Goal: Information Seeking & Learning: Learn about a topic

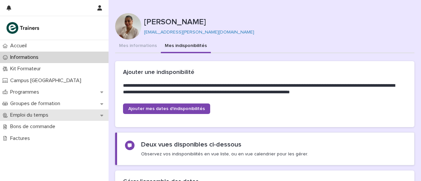
click at [45, 115] on font "Emploi du temps" at bounding box center [29, 114] width 38 height 5
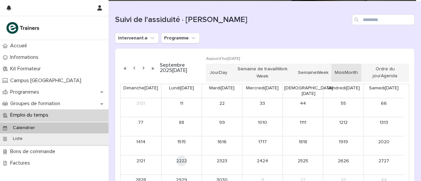
scroll to position [64, 0]
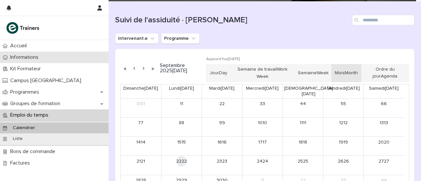
click at [36, 57] on font "Informations" at bounding box center [24, 57] width 28 height 5
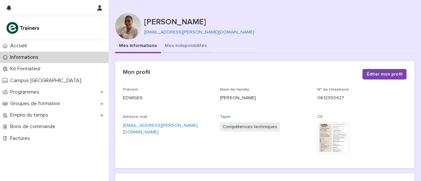
click at [165, 44] on font "Mes indisponibilités" at bounding box center [186, 45] width 42 height 5
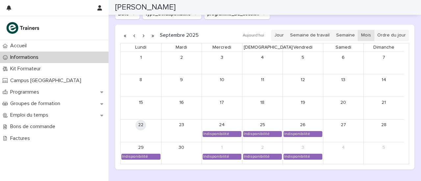
scroll to position [536, 0]
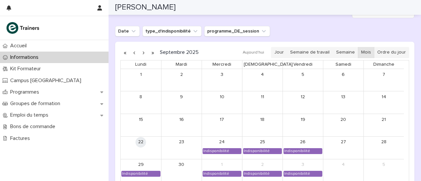
click at [143, 52] on button "button" at bounding box center [143, 52] width 9 height 11
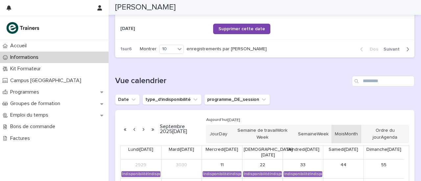
scroll to position [467, 0]
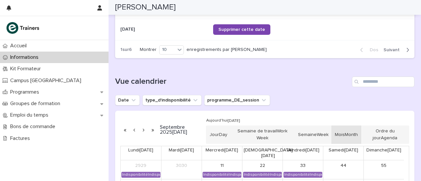
click at [143, 128] on button "button" at bounding box center [143, 130] width 9 height 11
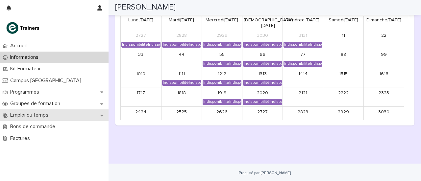
click at [48, 113] on font "Emploi du temps" at bounding box center [29, 114] width 38 height 5
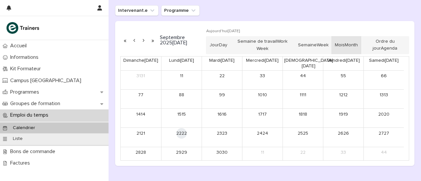
scroll to position [92, 0]
click at [149, 12] on icon "Intervenant.e" at bounding box center [152, 11] width 7 height 7
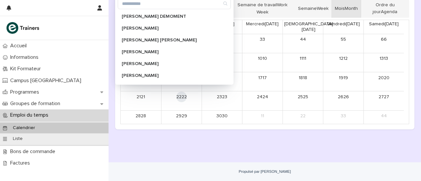
scroll to position [0, 0]
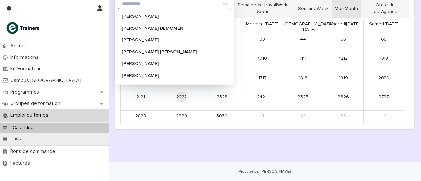
click at [156, 7] on input "Recherche" at bounding box center [174, 3] width 112 height 11
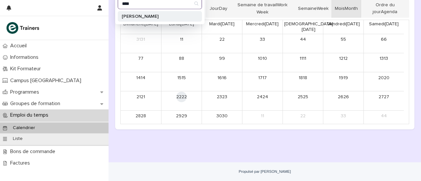
type input "****"
click at [157, 14] on font "Edwiges MARIE-ANGE" at bounding box center [140, 16] width 37 height 5
click at [175, 17] on p "Edwiges MARIE-ANGE" at bounding box center [157, 16] width 70 height 5
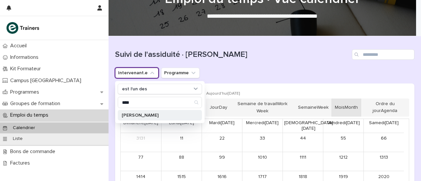
scroll to position [29, 0]
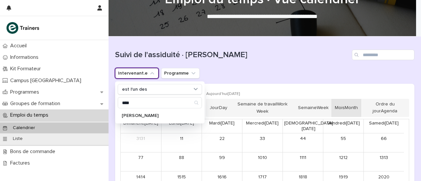
click at [172, 65] on div "Suivi de l'assiduité · Vue Calendrier" at bounding box center [264, 53] width 299 height 32
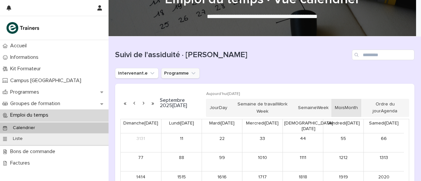
click at [172, 71] on button "Programme" at bounding box center [180, 73] width 38 height 11
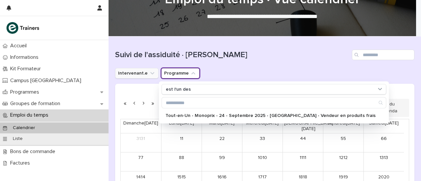
click at [142, 74] on button "Intervenant.e" at bounding box center [136, 73] width 43 height 11
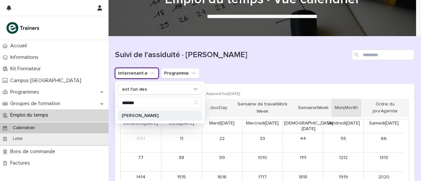
type input "*******"
click at [148, 117] on div "Edwiges MARIE-ANGE" at bounding box center [160, 116] width 84 height 11
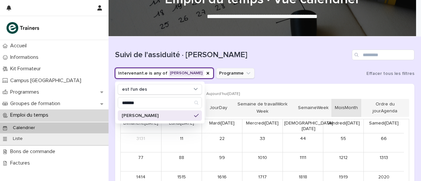
click at [244, 74] on button "Programme" at bounding box center [235, 73] width 38 height 11
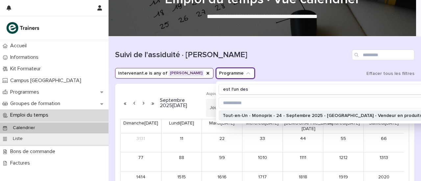
click at [255, 117] on font "Tout-en-Un - Monoprix - 24 - Septembre 2025 - Île-de-France - Vendeur en produi…" at bounding box center [328, 115] width 210 height 5
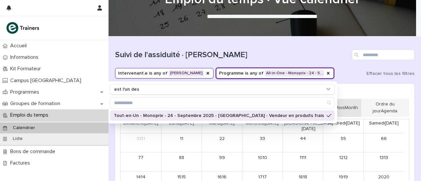
click at [255, 116] on font "Tout-en-Un - Monoprix - 24 - Septembre 2025 - Île-de-France - Vendeur en produi…" at bounding box center [219, 115] width 210 height 5
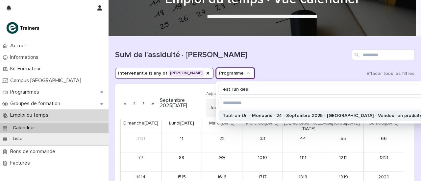
click at [255, 116] on font "Tout-en-Un - Monoprix - 24 - Septembre 2025 - Île-de-France - Vendeur en produi…" at bounding box center [328, 115] width 210 height 5
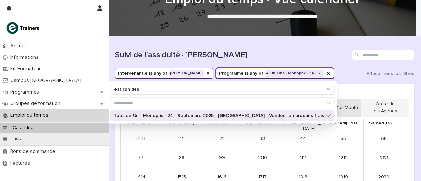
click at [362, 73] on div "Intervenant.e is any of Edwiges MARIE-ANGE Programme is any of All-in-One - Mon…" at bounding box center [264, 73] width 299 height 11
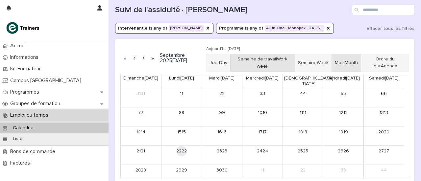
scroll to position [74, 0]
click at [141, 58] on button "button" at bounding box center [143, 58] width 9 height 11
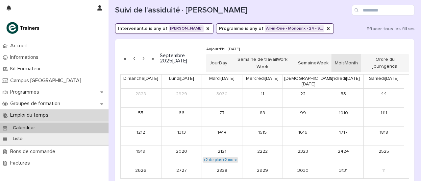
click at [217, 158] on font "+2 de plus" at bounding box center [212, 160] width 19 height 4
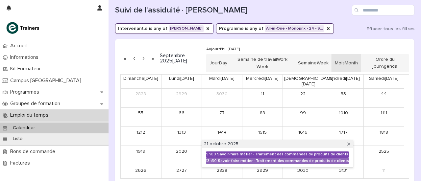
scroll to position [129, 0]
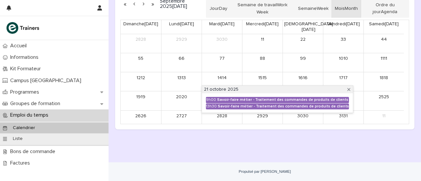
click at [218, 136] on div "Chargement... Économie… Chargement... Économie… Suivi de l'assiduité · Vue Cale…" at bounding box center [265, 41] width 306 height 209
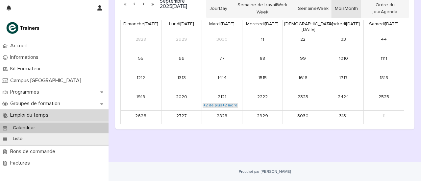
click at [228, 103] on link "+2 de plus +2 more" at bounding box center [221, 105] width 36 height 5
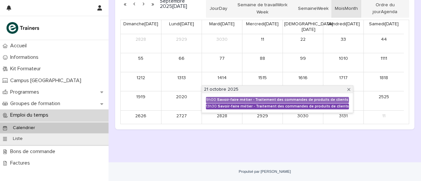
click at [227, 104] on link "13h30 Savoir-faire métier - Traitement des commandes de produits de clients" at bounding box center [277, 107] width 143 height 6
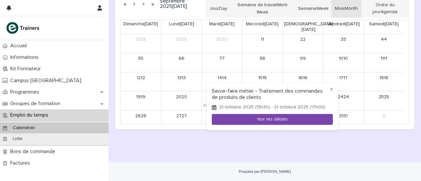
click at [240, 120] on button "Voir les détails" at bounding box center [272, 119] width 121 height 11
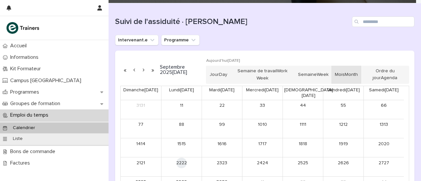
scroll to position [63, 0]
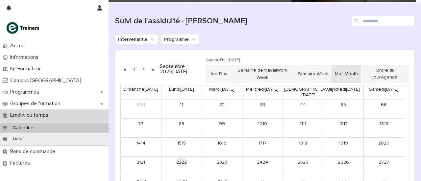
click at [143, 73] on button "button" at bounding box center [143, 69] width 9 height 11
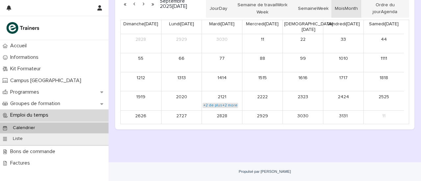
click at [225, 103] on link "+2 de plus +2 more" at bounding box center [221, 105] width 36 height 5
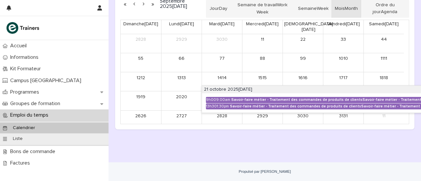
click at [143, 2] on button "button" at bounding box center [143, 4] width 9 height 11
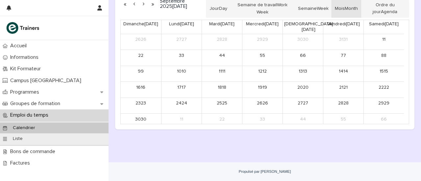
click at [143, 2] on button "button" at bounding box center [143, 4] width 9 height 11
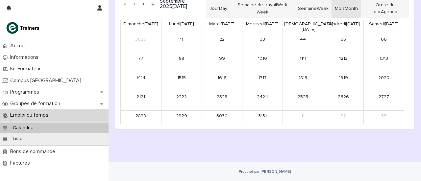
click at [143, 2] on button "button" at bounding box center [143, 4] width 9 height 11
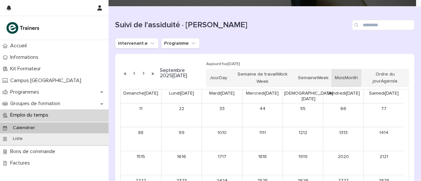
scroll to position [59, 0]
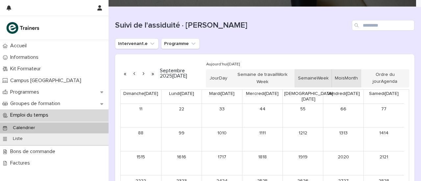
click at [316, 78] on font "Semaine" at bounding box center [307, 78] width 19 height 5
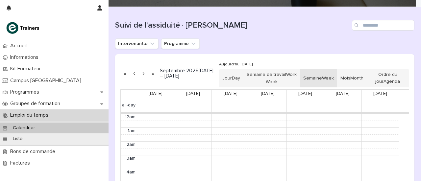
scroll to position [83, 0]
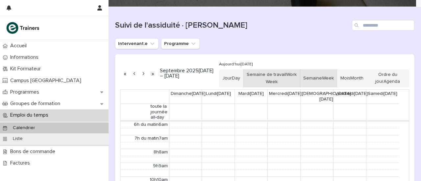
click at [283, 76] on button "Semaine de travail Work Week" at bounding box center [272, 78] width 58 height 18
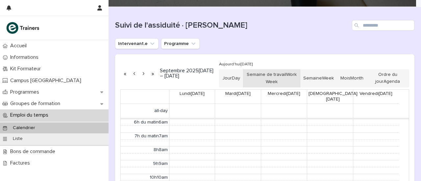
scroll to position [84, 0]
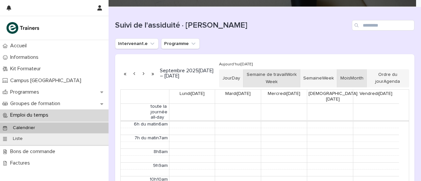
click at [345, 83] on button "Mois Month" at bounding box center [352, 78] width 30 height 18
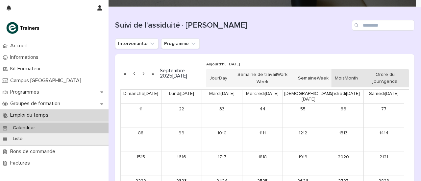
click at [382, 82] on button "Ordre du jour Agenda" at bounding box center [385, 78] width 48 height 18
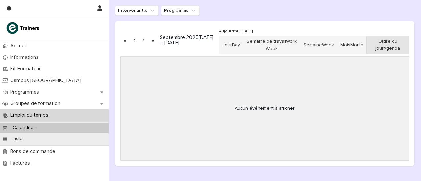
scroll to position [92, 0]
click at [348, 43] on button "Mois Month" at bounding box center [352, 45] width 30 height 18
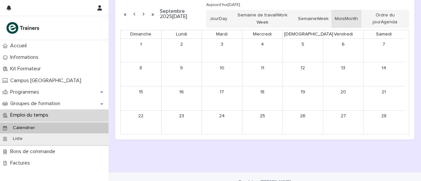
scroll to position [111, 0]
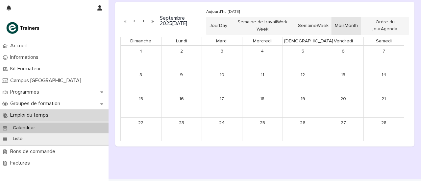
click at [135, 21] on button "button" at bounding box center [134, 21] width 9 height 11
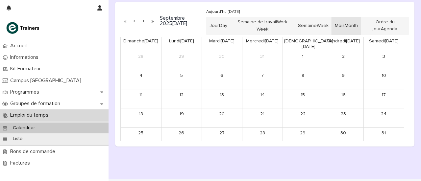
click at [135, 21] on button "button" at bounding box center [134, 21] width 9 height 11
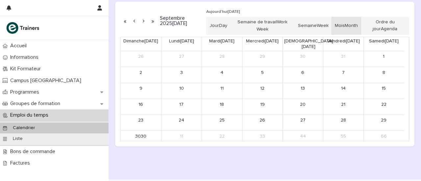
click at [143, 21] on button "button" at bounding box center [143, 21] width 9 height 11
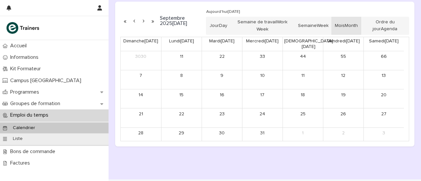
click at [134, 22] on button "button" at bounding box center [134, 21] width 9 height 11
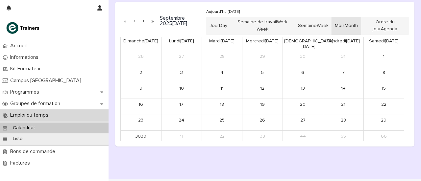
click at [135, 22] on button "button" at bounding box center [134, 21] width 9 height 11
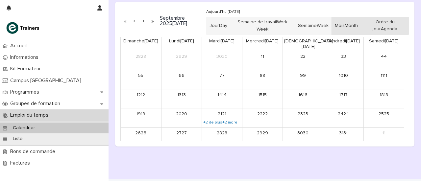
click at [381, 20] on font "Ordre du jour" at bounding box center [384, 26] width 22 height 12
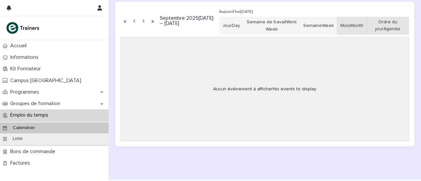
click at [346, 23] on button "Mois Month" at bounding box center [352, 26] width 30 height 18
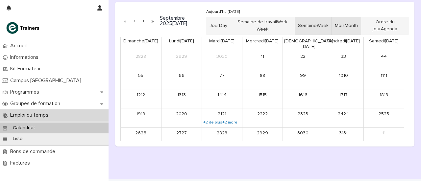
click at [326, 27] on button "Semaine Week" at bounding box center [313, 26] width 37 height 18
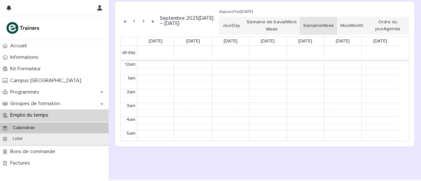
scroll to position [84, 0]
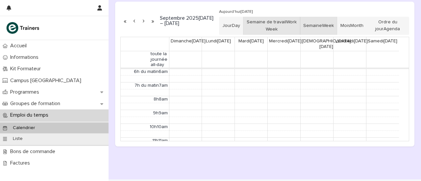
click at [284, 25] on button "Semaine de travail Work Week" at bounding box center [272, 26] width 58 height 18
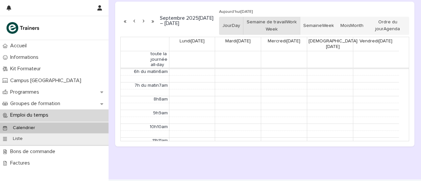
click at [232, 25] on font "Jour" at bounding box center [227, 25] width 10 height 5
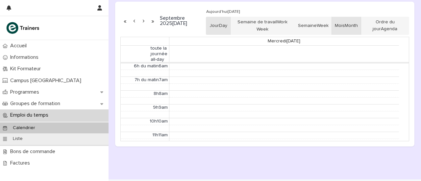
click at [351, 25] on button "Mois Month" at bounding box center [347, 26] width 30 height 18
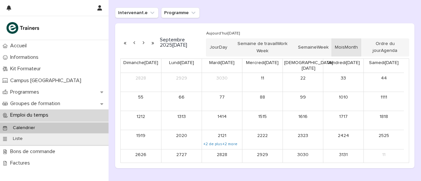
scroll to position [90, 0]
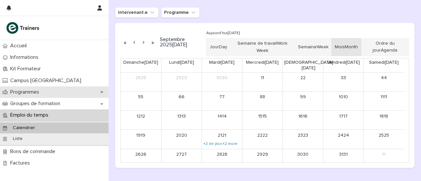
click at [45, 93] on div "Programmes" at bounding box center [54, 92] width 109 height 12
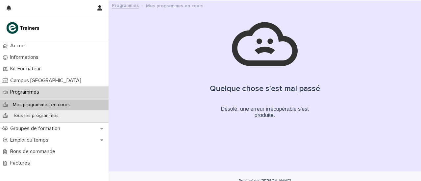
click at [37, 94] on font "Programmes" at bounding box center [24, 91] width 29 height 5
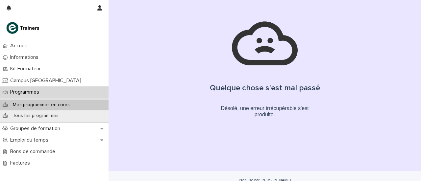
click at [33, 103] on font "Mes programmes en cours" at bounding box center [41, 105] width 57 height 5
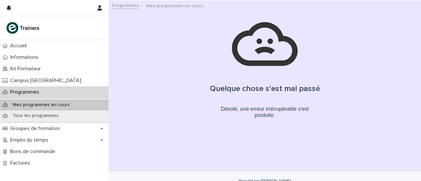
click at [61, 106] on font "Mes programmes en cours" at bounding box center [41, 105] width 57 height 5
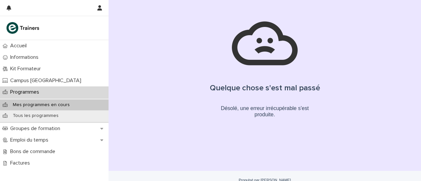
click at [97, 107] on div "Mes programmes en cours" at bounding box center [54, 105] width 109 height 11
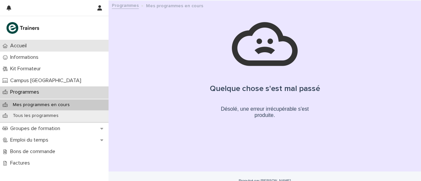
click at [24, 42] on div "Accueil" at bounding box center [54, 46] width 109 height 12
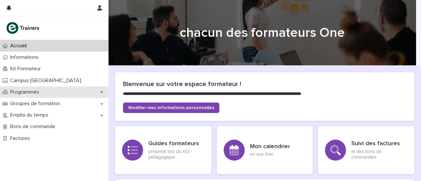
click at [31, 91] on font "Programmes" at bounding box center [24, 91] width 29 height 5
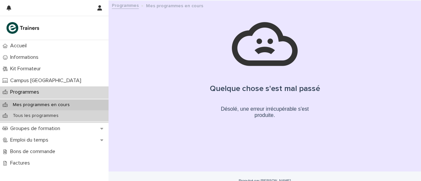
click at [30, 116] on font "Tous les programmes" at bounding box center [36, 115] width 46 height 5
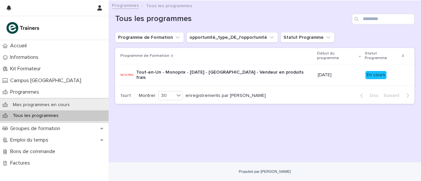
click at [173, 70] on font "Tout-en-Un - Monoprix - [DATE] - [GEOGRAPHIC_DATA] - Vendeur en produits frais" at bounding box center [220, 75] width 169 height 10
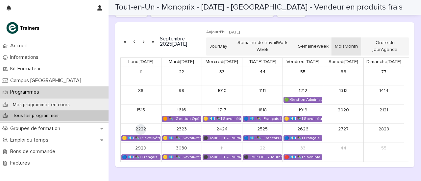
scroll to position [466, 0]
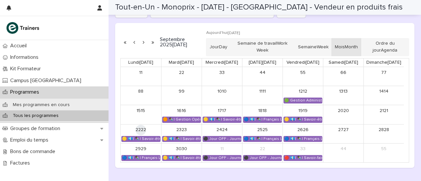
click at [145, 43] on button "button" at bounding box center [143, 42] width 9 height 11
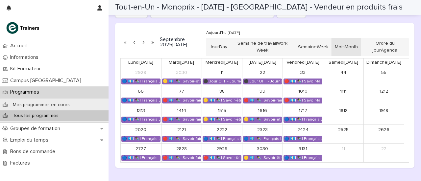
click at [145, 43] on button "button" at bounding box center [143, 42] width 9 height 11
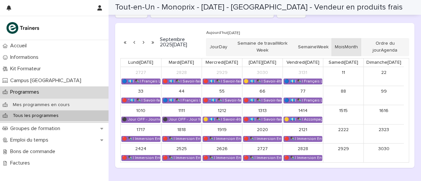
click at [134, 43] on button "button" at bounding box center [134, 42] width 9 height 11
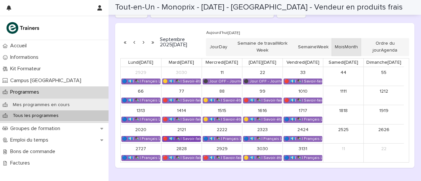
click at [179, 138] on font "🔴 💶| ✒️| Savoir-faire métier - Traitement des commandes de produits de clients" at bounding box center [238, 139] width 150 height 4
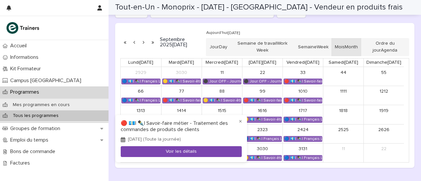
click at [184, 148] on button "Voir les détails" at bounding box center [181, 151] width 121 height 11
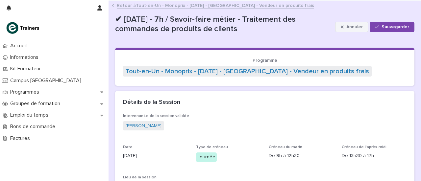
click at [346, 28] on font "Annuler" at bounding box center [354, 27] width 16 height 5
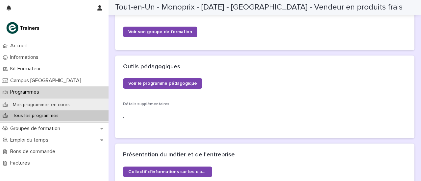
scroll to position [233, 0]
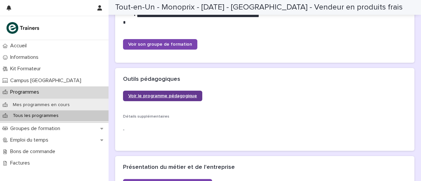
click at [169, 98] on font "Voir le programme pédagogique" at bounding box center [162, 96] width 69 height 5
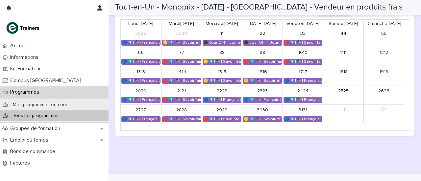
scroll to position [499, 0]
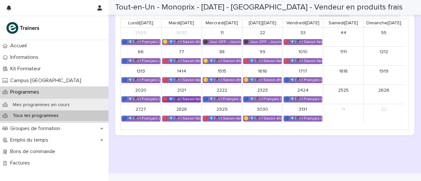
click at [178, 102] on div "🔴 💶| ✒️| Savoir-faire métier - Traitement des commandes de produits de clients …" at bounding box center [181, 99] width 38 height 5
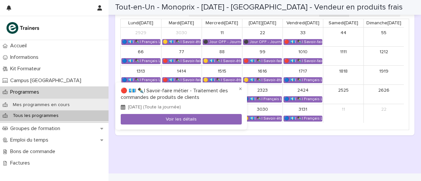
click at [17, 138] on div at bounding box center [210, 90] width 421 height 181
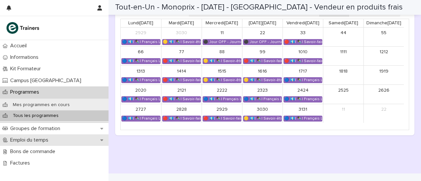
click at [103, 140] on icon at bounding box center [101, 141] width 3 height 2
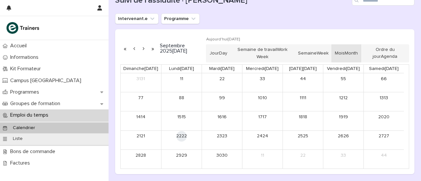
scroll to position [60, 0]
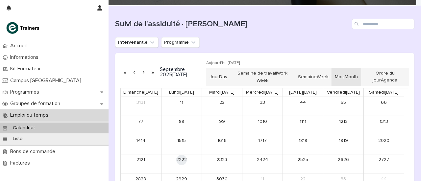
click at [145, 73] on button "button" at bounding box center [143, 72] width 9 height 11
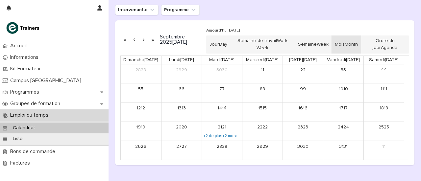
scroll to position [92, 0]
click at [144, 41] on button "button" at bounding box center [143, 40] width 9 height 11
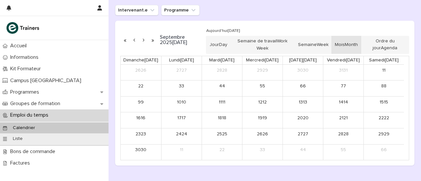
click at [144, 41] on button "button" at bounding box center [143, 40] width 9 height 11
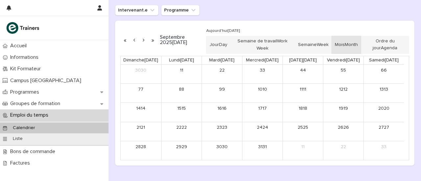
click at [134, 41] on button "button" at bounding box center [134, 40] width 9 height 11
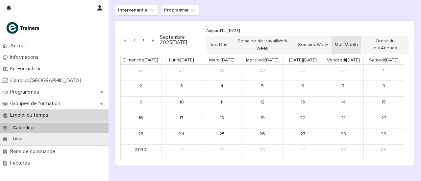
click at [134, 41] on button "button" at bounding box center [134, 40] width 9 height 11
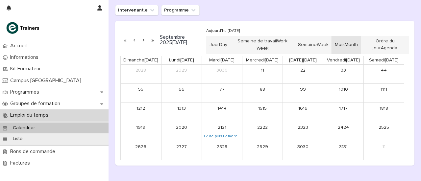
click at [134, 41] on button "button" at bounding box center [134, 40] width 9 height 11
